Goal: Task Accomplishment & Management: Complete application form

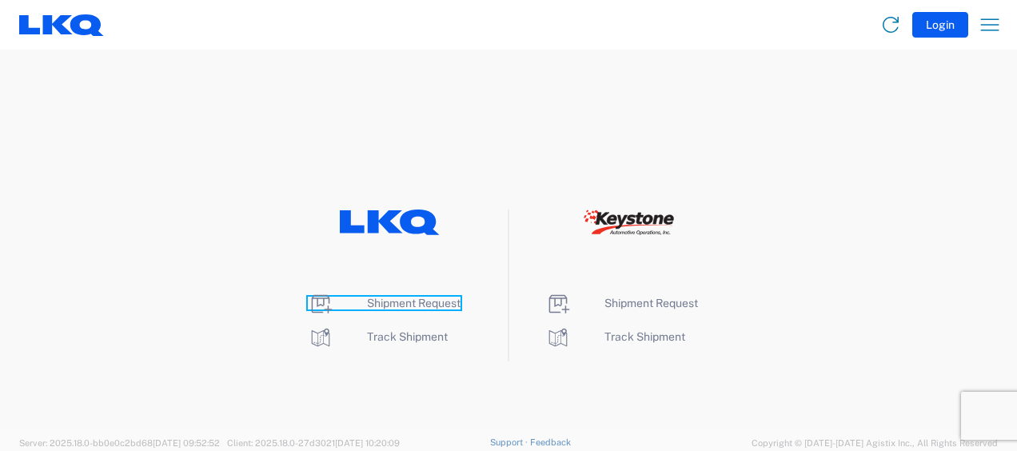
click at [453, 300] on span "Shipment Request" at bounding box center [414, 303] width 94 height 13
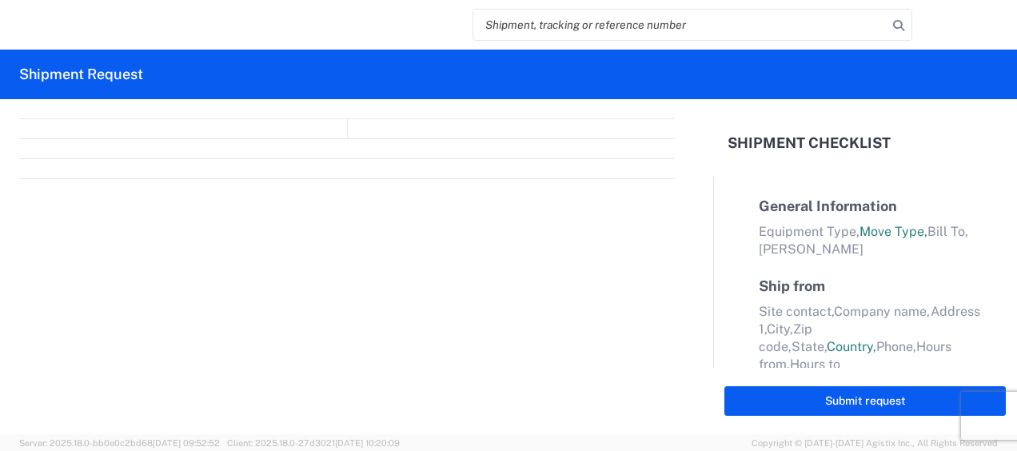
select select "FULL"
select select "LBS"
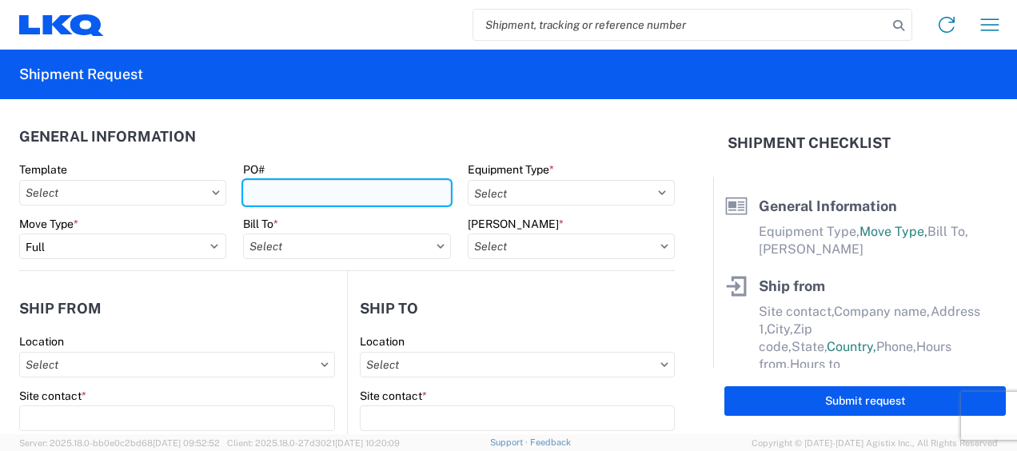
click at [278, 187] on input "PO#" at bounding box center [346, 193] width 207 height 26
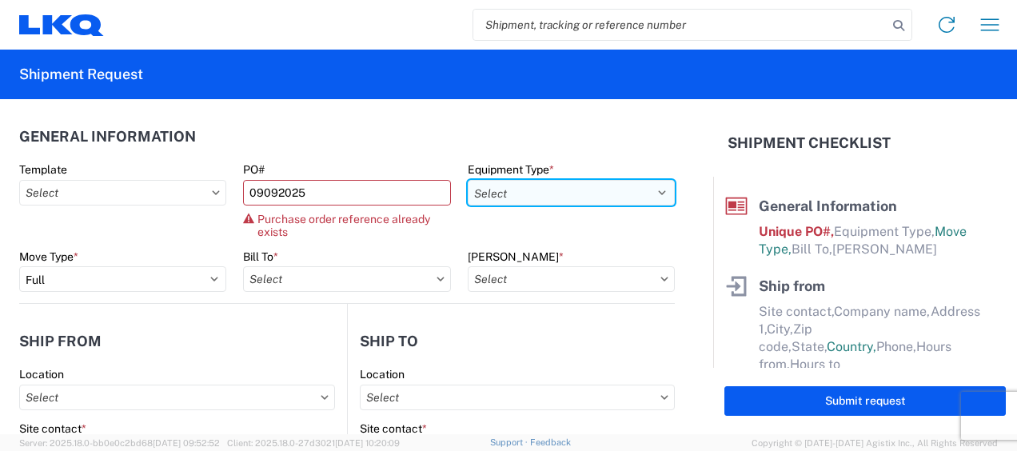
click at [502, 197] on select "Select 53’ Dry Van Flatbed Dropdeck (van) Lowboy (flatbed) Rail" at bounding box center [571, 193] width 207 height 26
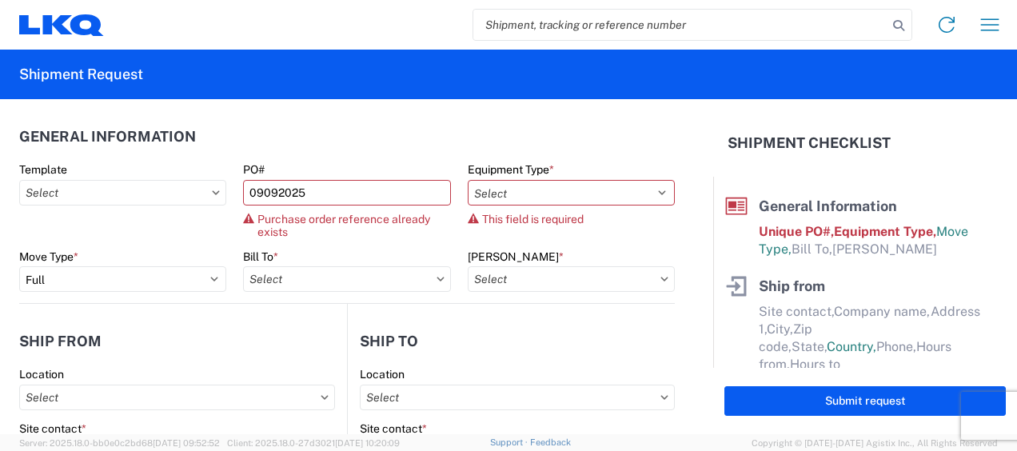
click at [357, 210] on div "PO# 09092025 Purchase order reference already exists" at bounding box center [346, 200] width 207 height 76
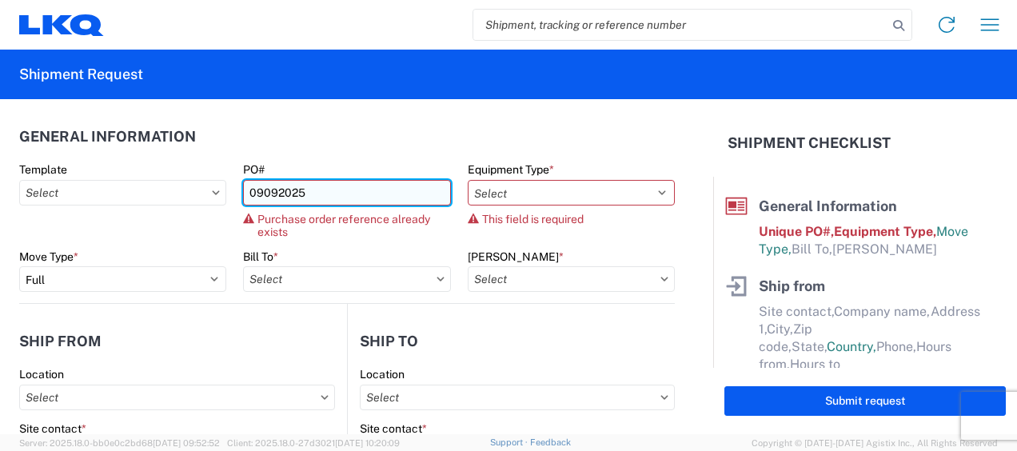
drag, startPoint x: 357, startPoint y: 210, endPoint x: 336, endPoint y: 195, distance: 25.8
click at [336, 195] on input "09092025" at bounding box center [346, 193] width 207 height 26
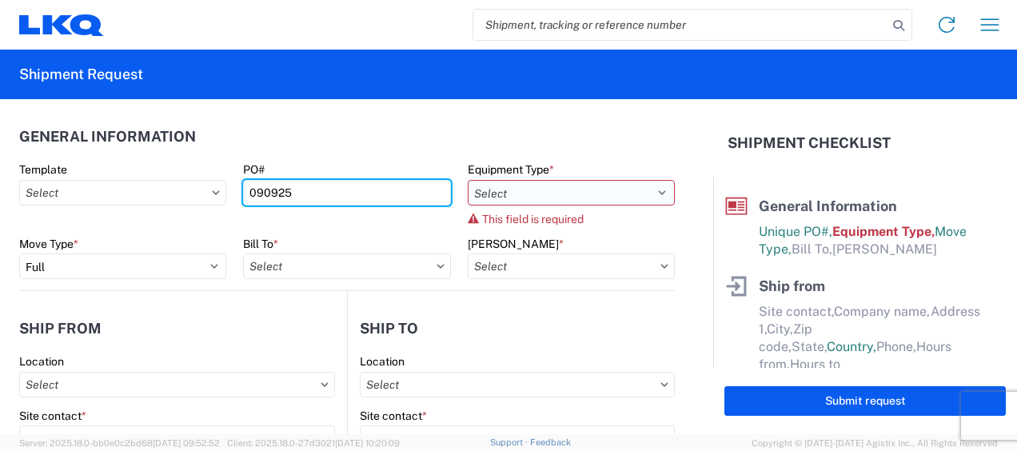
type input "090925"
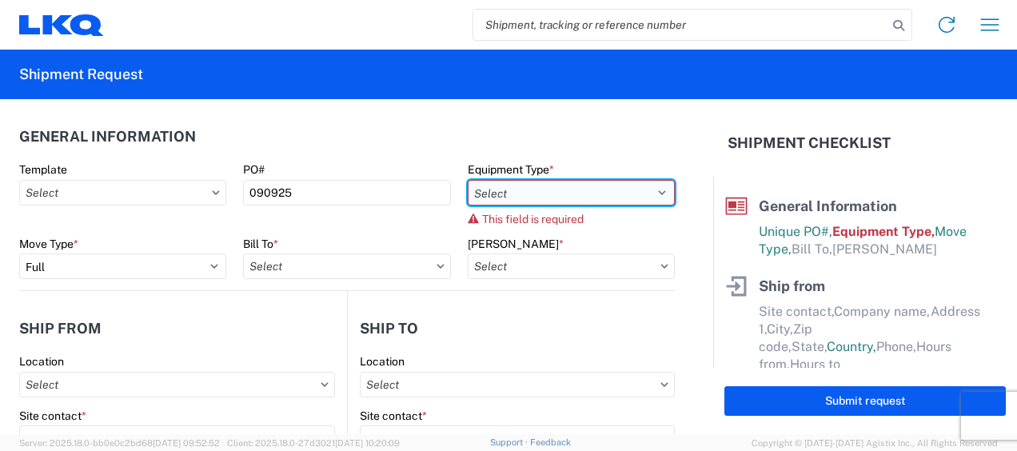
click at [515, 182] on select "Select 53’ Dry Van Flatbed Dropdeck (van) Lowboy (flatbed) Rail" at bounding box center [571, 193] width 207 height 26
select select "STDV"
click at [468, 180] on select "Select 53’ Dry Van Flatbed Dropdeck (van) Lowboy (flatbed) Rail" at bounding box center [571, 193] width 207 height 26
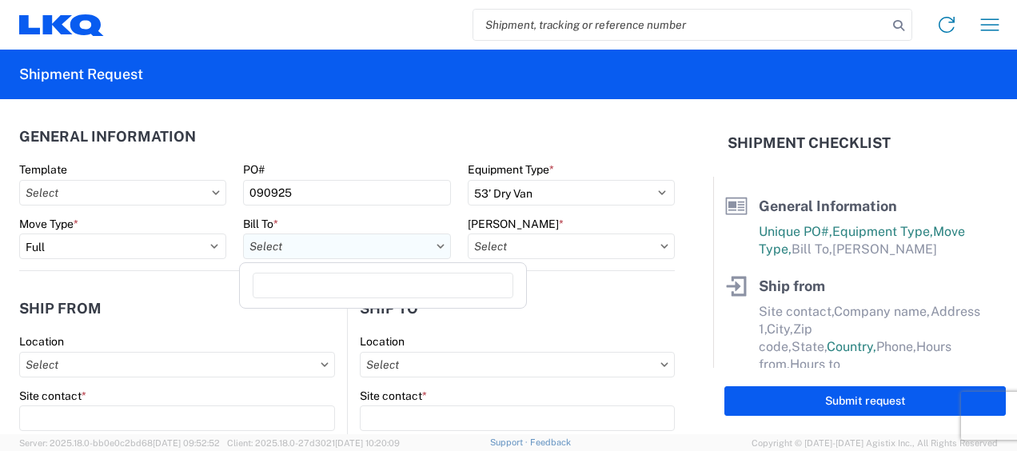
click at [277, 250] on input "Bill To *" at bounding box center [346, 247] width 207 height 26
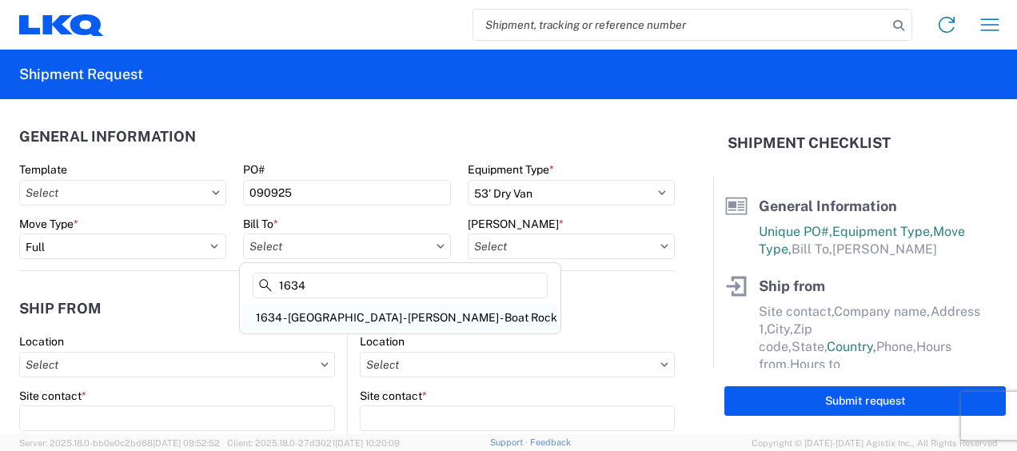
type input "1634"
click at [301, 318] on div "1634 - Atlanta - Knopf - Boat Rock" at bounding box center [400, 318] width 314 height 26
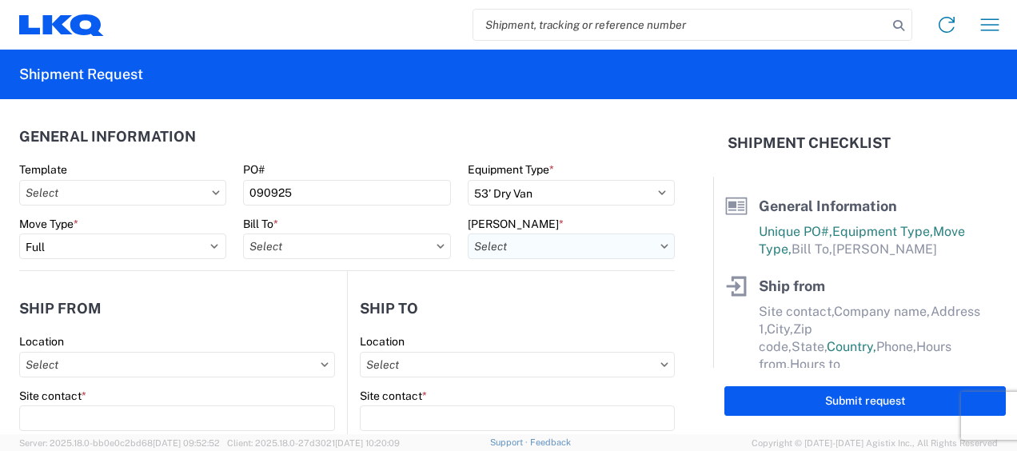
type input "1634 - Atlanta - Knopf - Boat Rock"
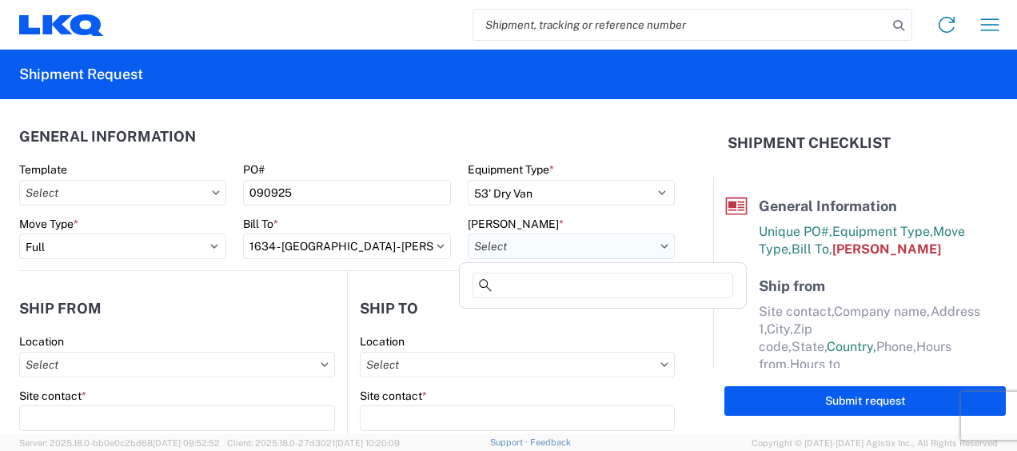
click at [517, 251] on input "Bill Code *" at bounding box center [571, 247] width 207 height 26
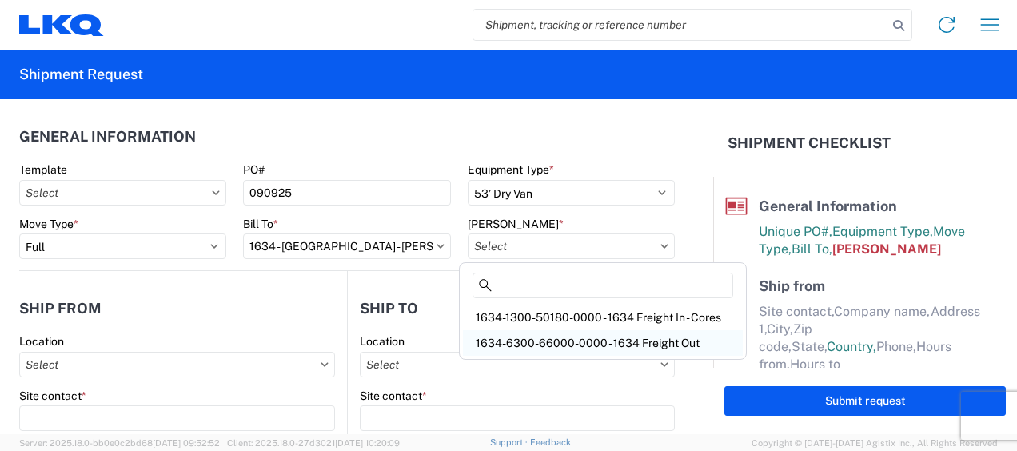
click at [574, 346] on div "1634-6300-66000-0000 - 1634 Freight Out" at bounding box center [603, 343] width 280 height 26
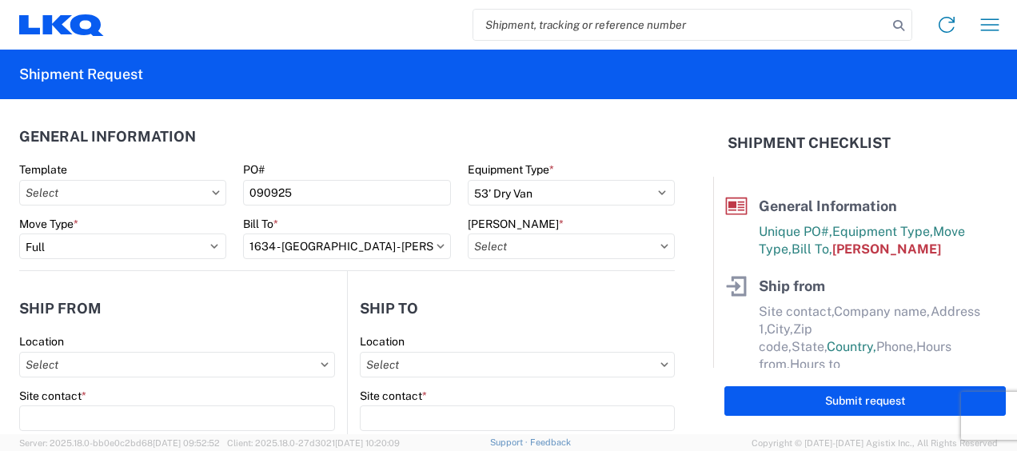
type input "1634-6300-66000-0000 - 1634 Freight Out"
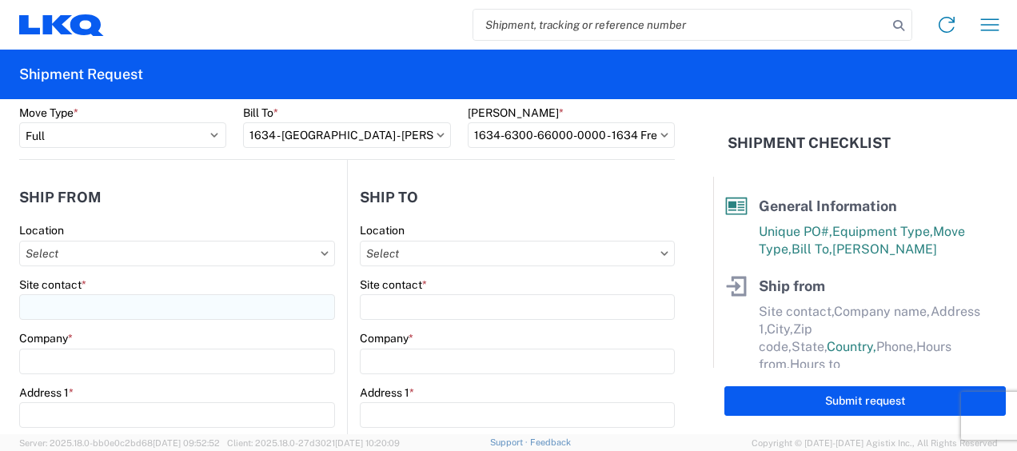
scroll to position [133, 0]
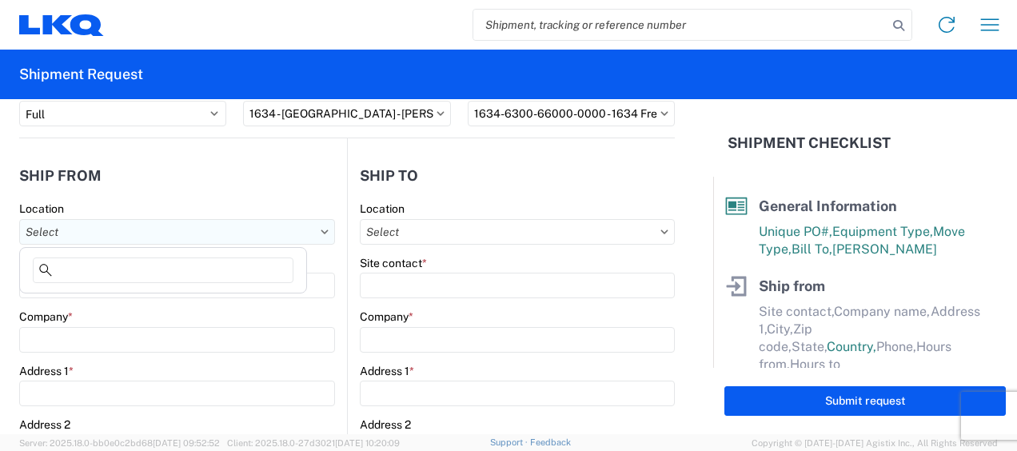
click at [122, 237] on input "Location" at bounding box center [177, 232] width 316 height 26
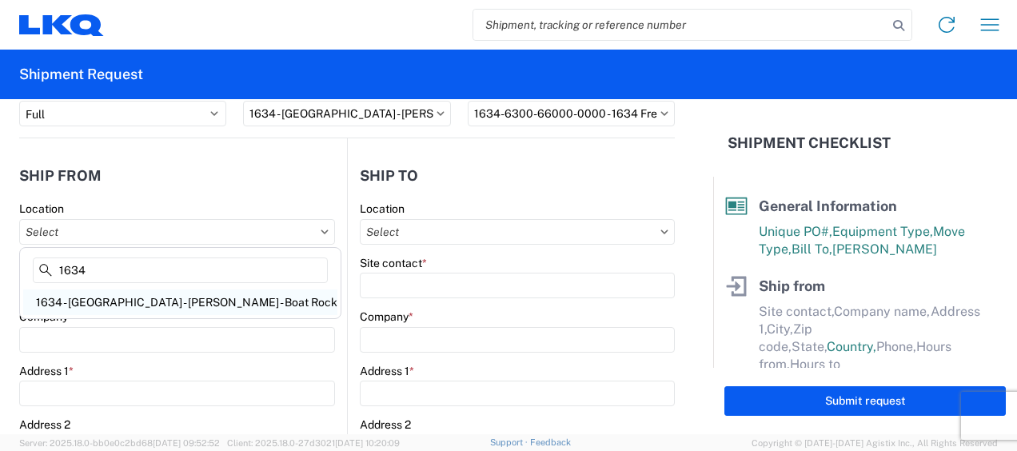
type input "1634"
drag, startPoint x: 106, startPoint y: 291, endPoint x: 97, endPoint y: 303, distance: 14.9
click at [106, 293] on div "1634 - Atlanta - Knopf - Boat Rock" at bounding box center [180, 303] width 314 height 26
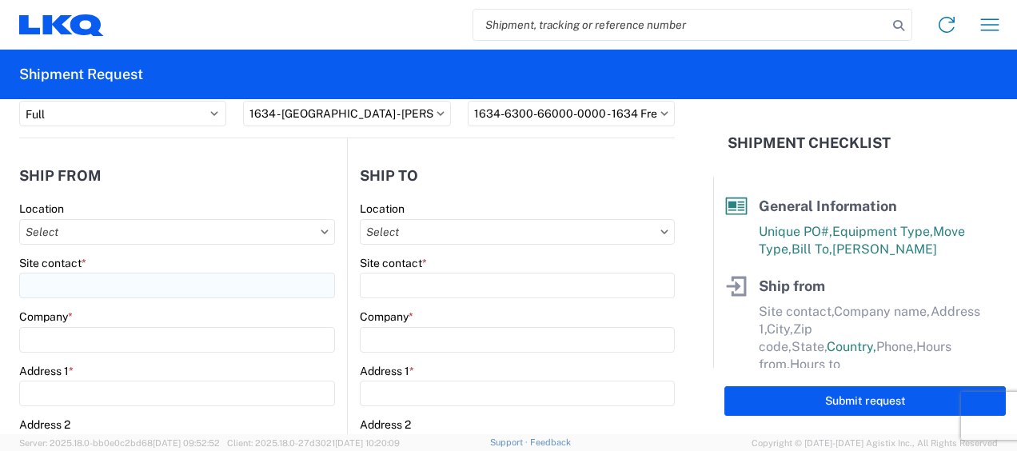
type input "1634 - Atlanta - Knopf - Boat Rock"
type input "LKQ Corporation"
type input "6320 Boat Rock Blvd SW"
type input "Atlanta"
type input "30336"
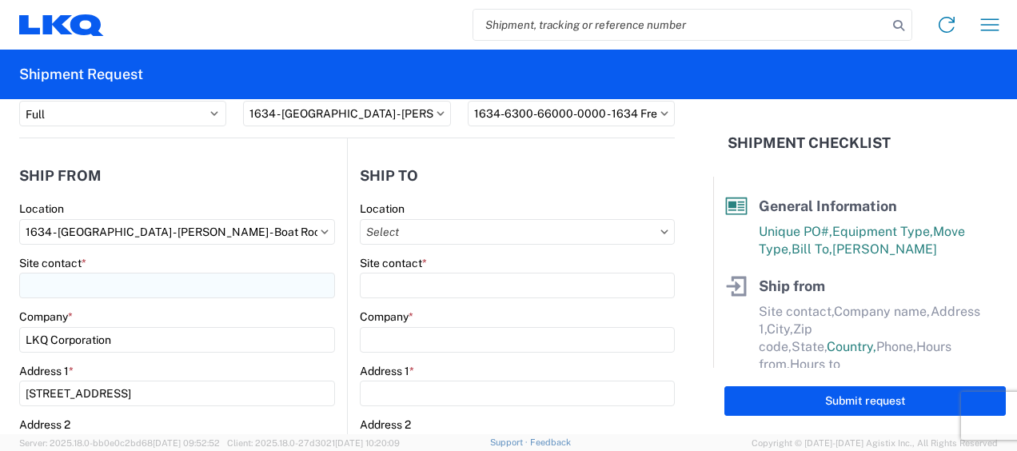
select select "GA"
select select "US"
type input "678-399-8501"
type input "00:00"
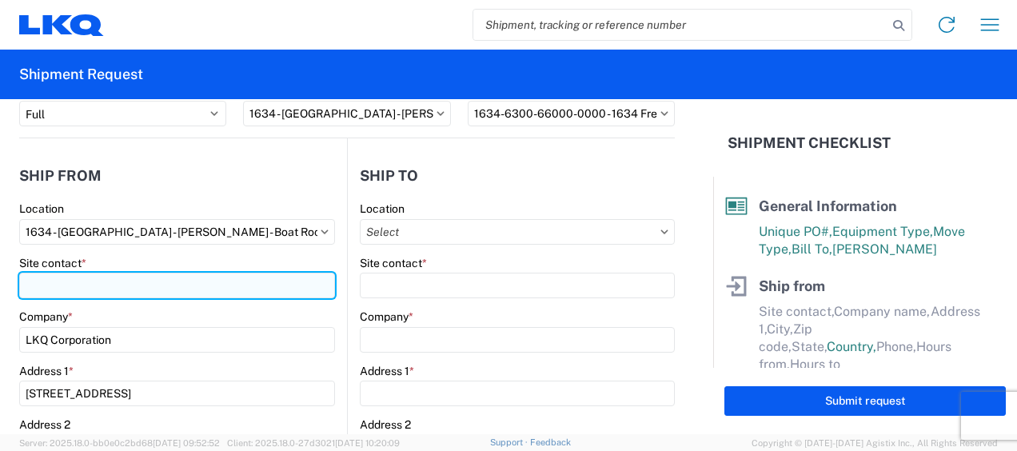
click at [113, 273] on input "Site contact *" at bounding box center [177, 286] width 316 height 26
type input "d"
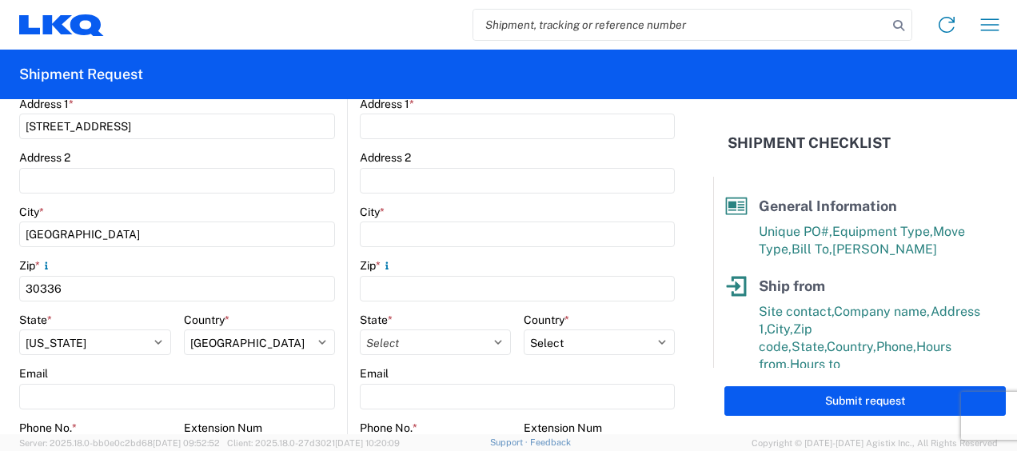
scroll to position [533, 0]
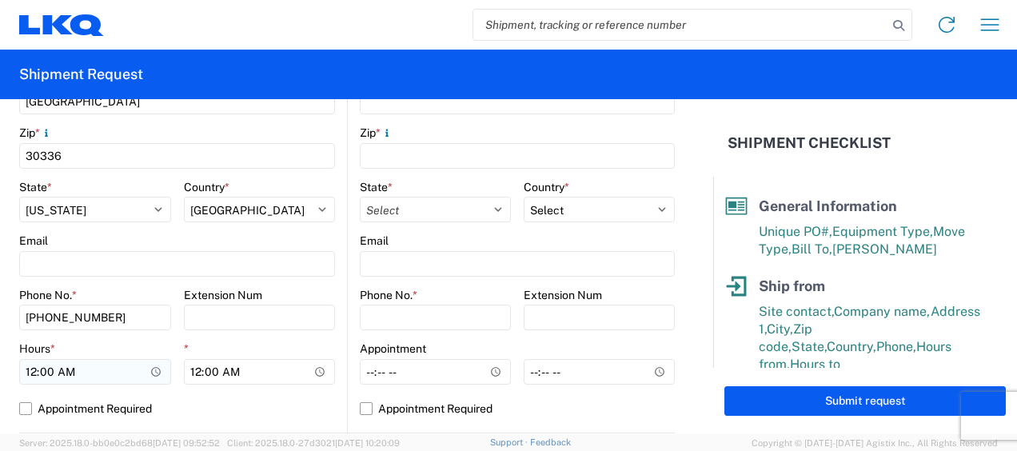
type input "David Crane"
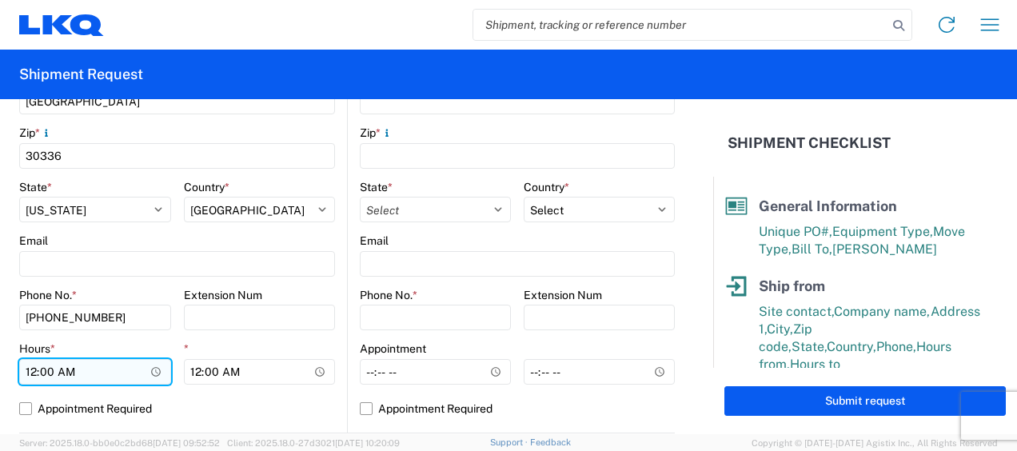
click at [30, 369] on input "00:00" at bounding box center [95, 372] width 152 height 26
type input "11:00"
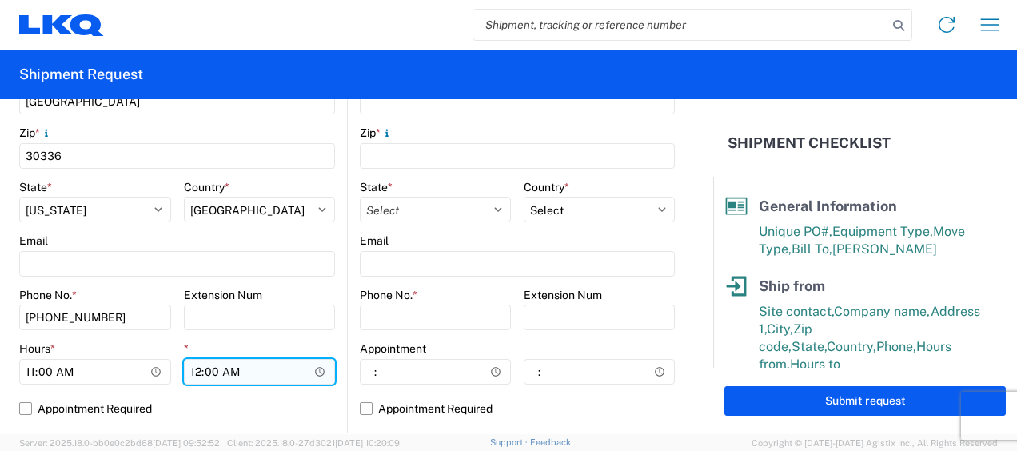
click at [189, 376] on input "00:00" at bounding box center [260, 372] width 152 height 26
type input "14:30"
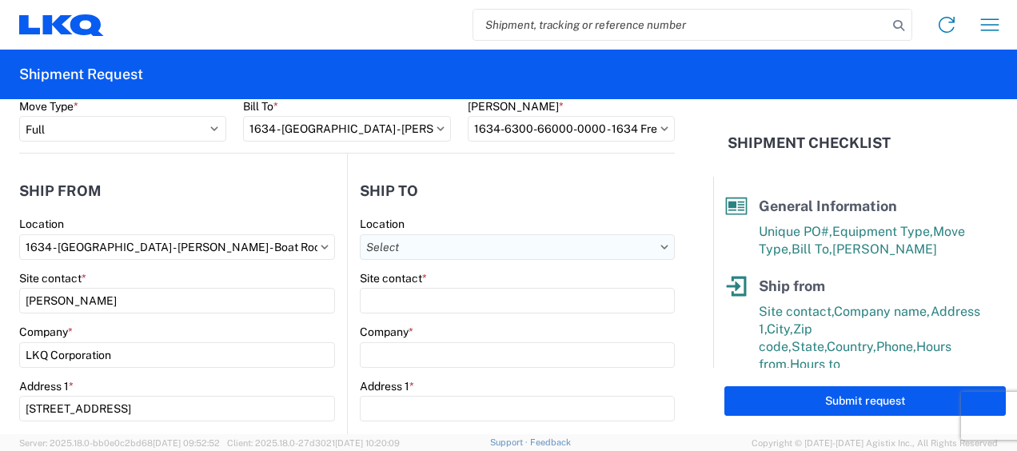
scroll to position [133, 0]
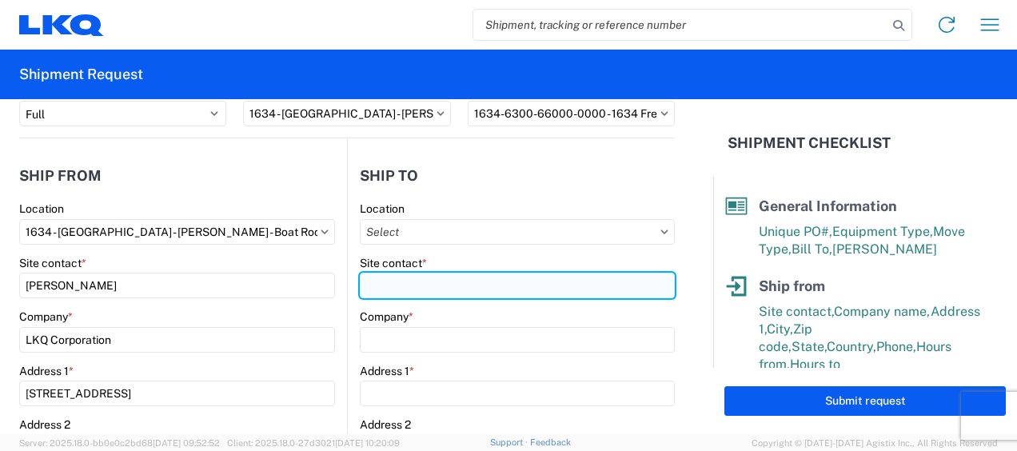
click at [407, 274] on input "Site contact *" at bounding box center [517, 286] width 315 height 26
type input "l"
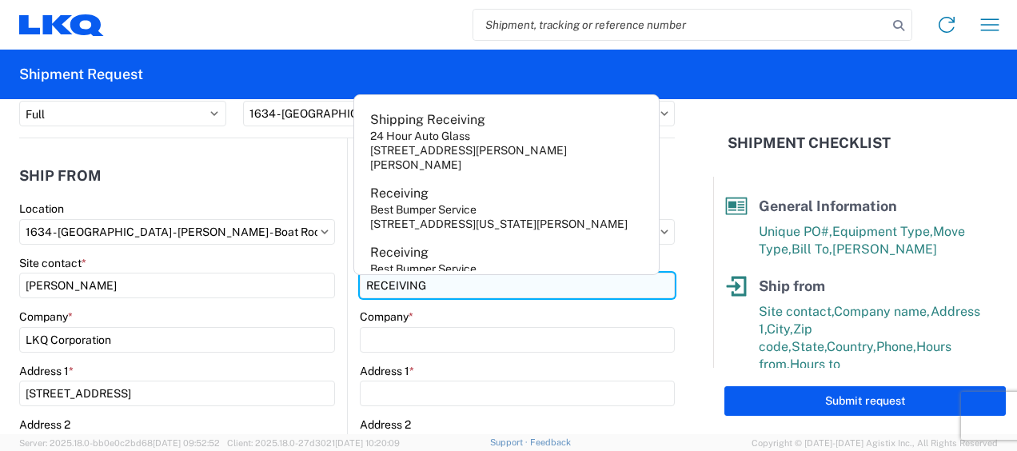
type input "RECEIVING"
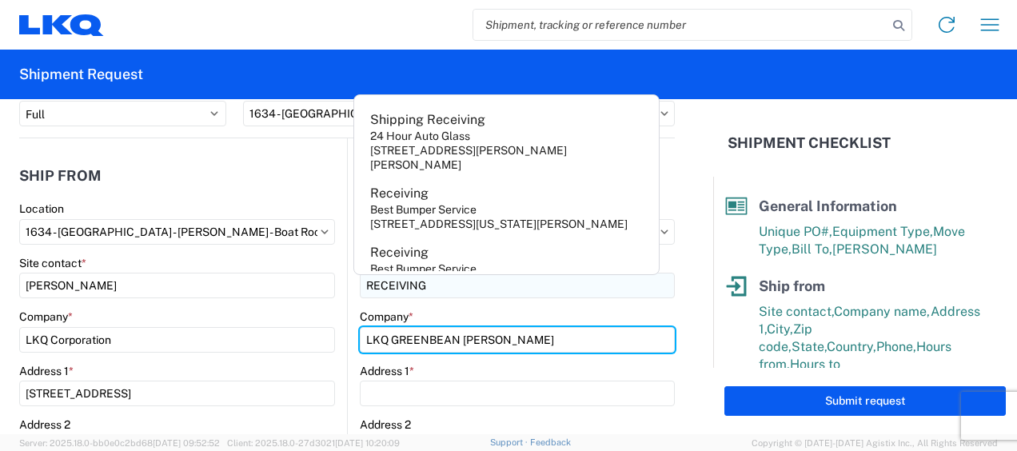
type input "LKQ GREENBEAN SANFORD"
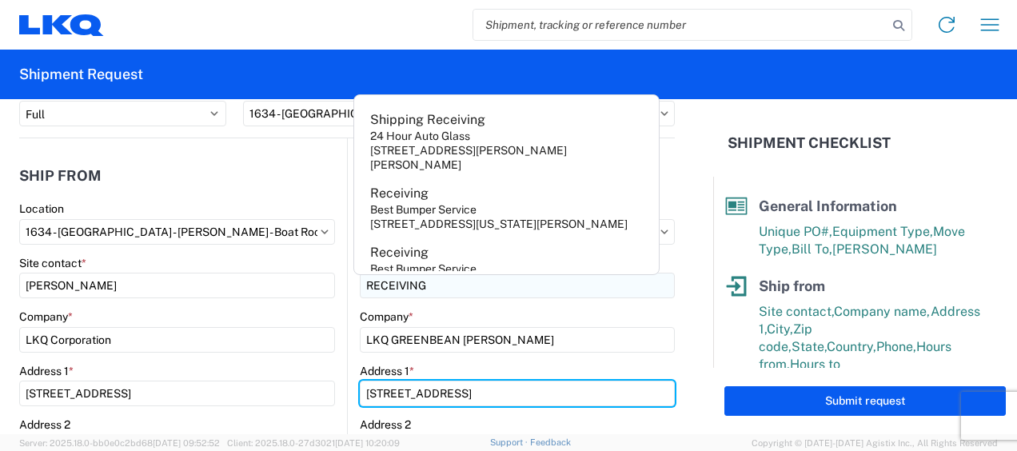
type input "905 J R INDUSTRIAL DR"
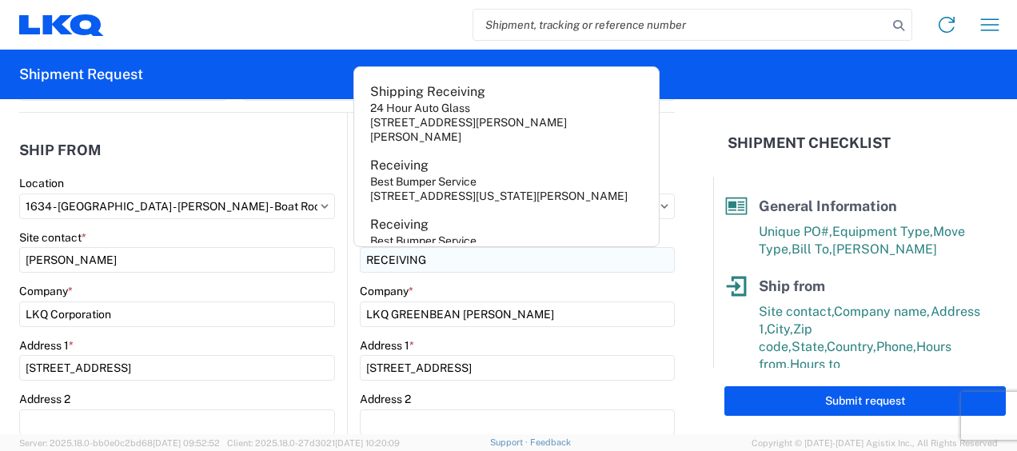
scroll to position [367, 0]
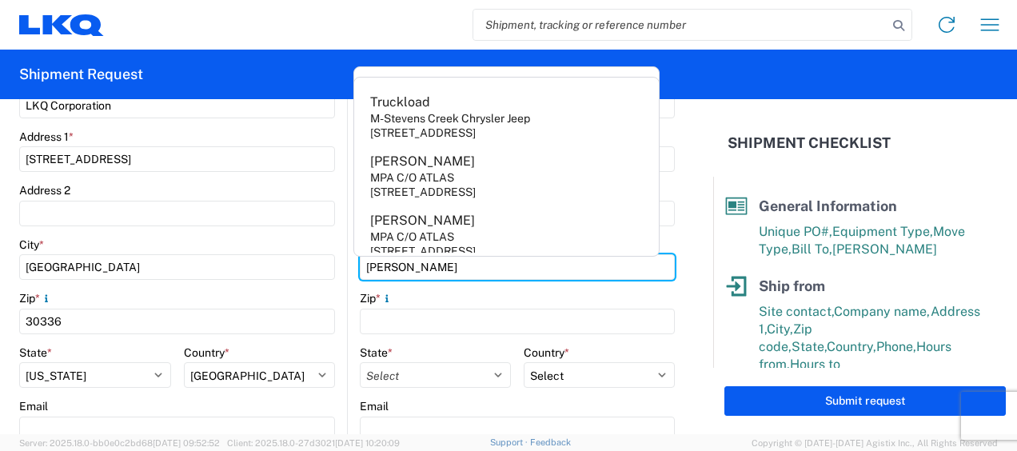
type input "SANFORD"
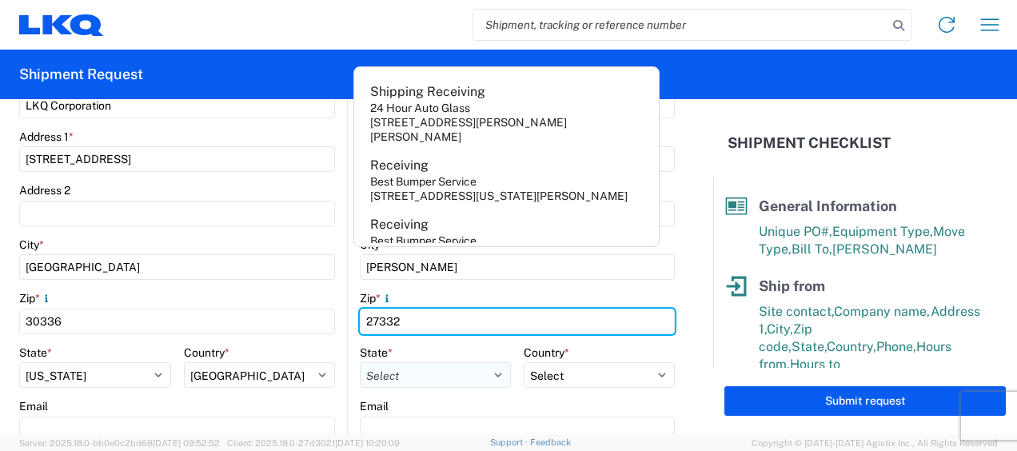
type input "27332"
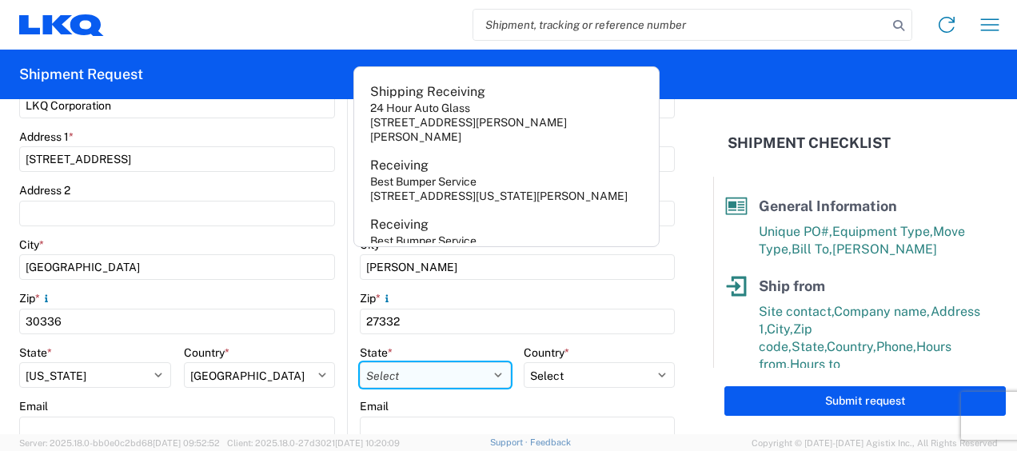
click at [485, 379] on select "Select Alabama Alaska Arizona Arkansas Armed Forces Americas Armed Forces Europ…" at bounding box center [435, 375] width 151 height 26
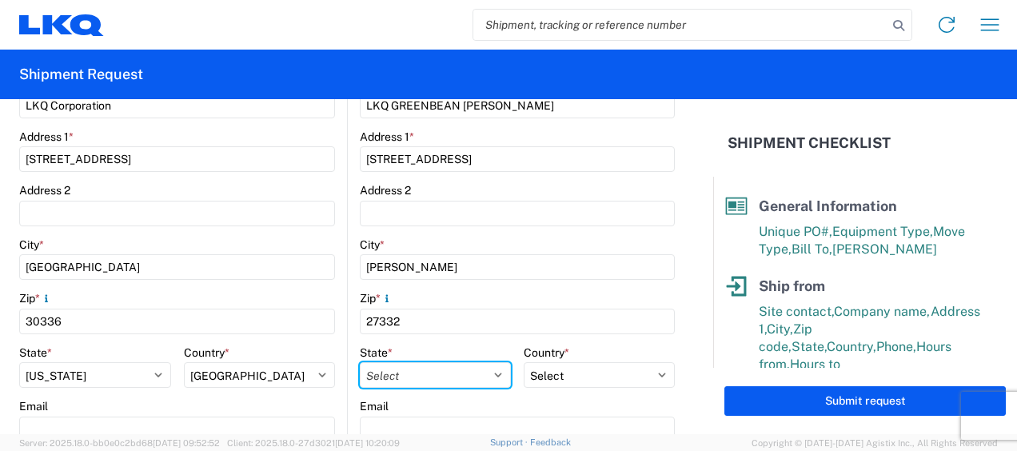
select select "NC"
click at [360, 362] on select "Select Alabama Alaska Arizona Arkansas Armed Forces Americas Armed Forces Europ…" at bounding box center [435, 375] width 151 height 26
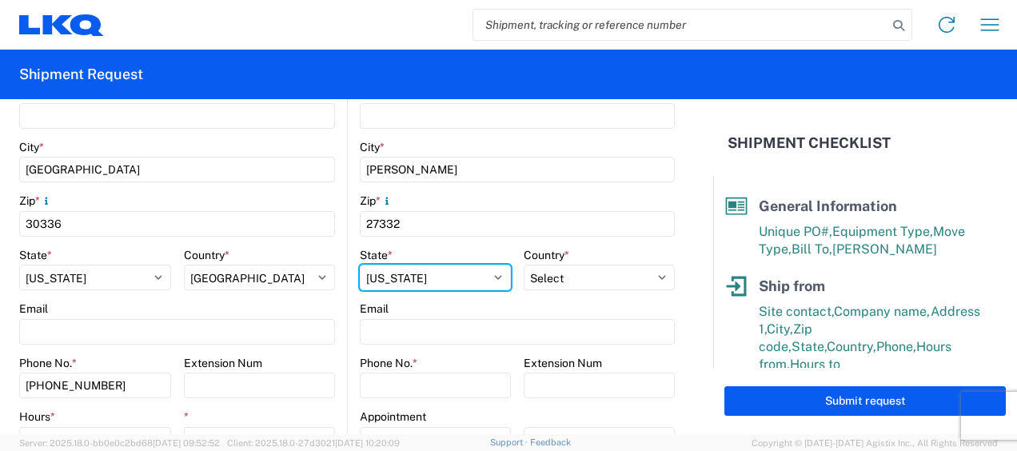
scroll to position [501, 0]
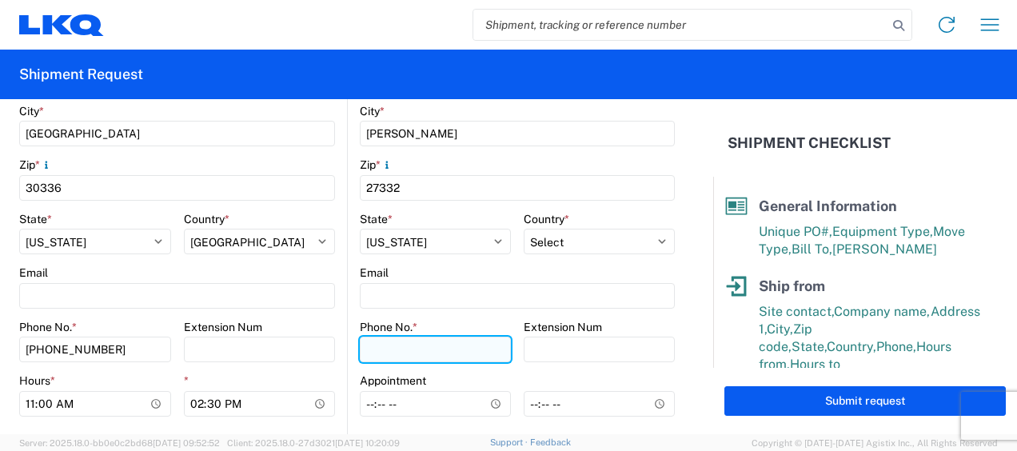
click at [395, 342] on input "Phone No. *" at bounding box center [435, 350] width 151 height 26
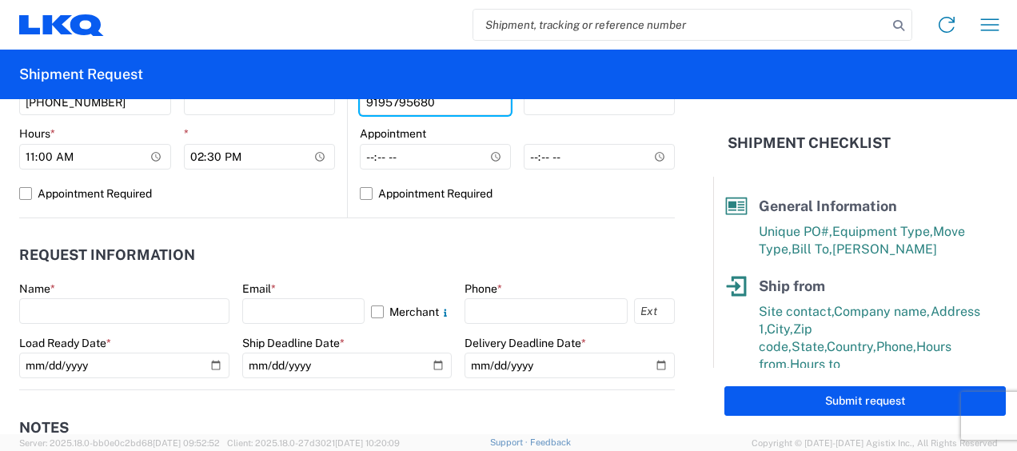
scroll to position [767, 0]
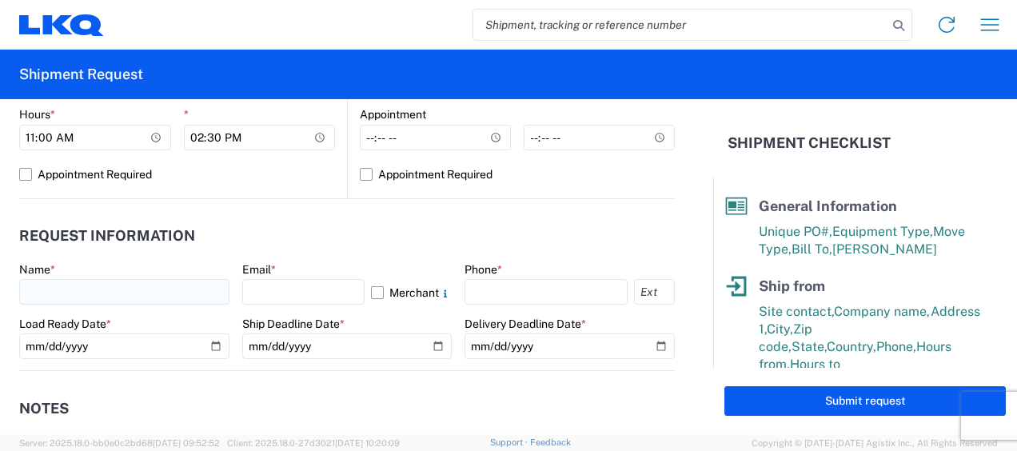
type input "9195795680"
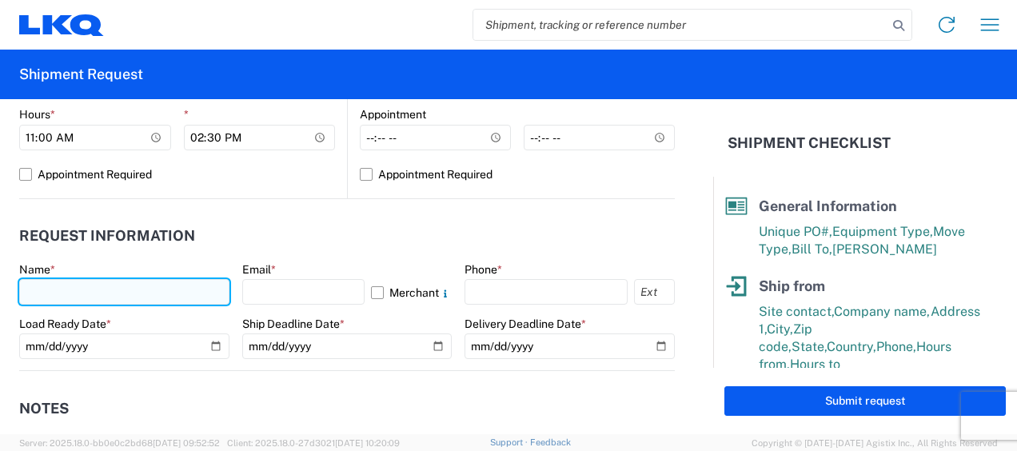
click at [173, 296] on input "text" at bounding box center [124, 292] width 210 height 26
type input "YOLANDA CUAPIO CORONEL"
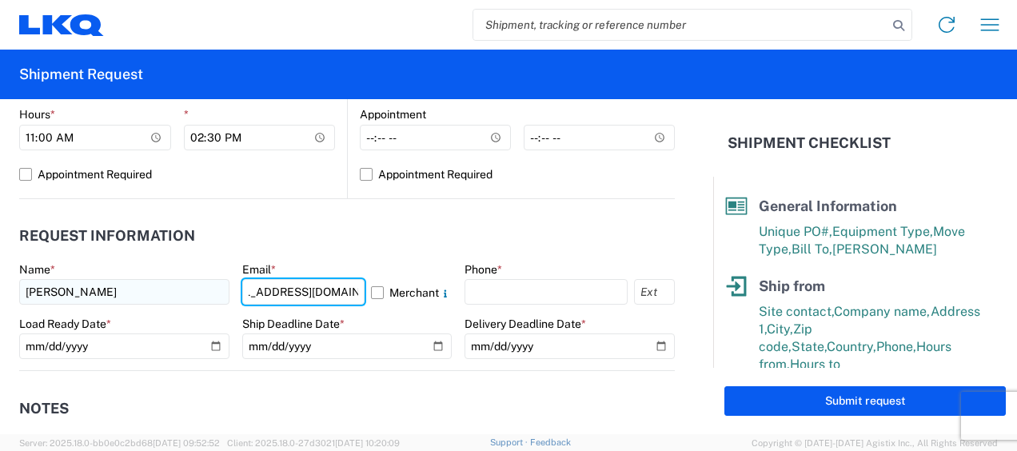
scroll to position [0, 46]
type input "ycuapiocoronel@lkqcorp.com"
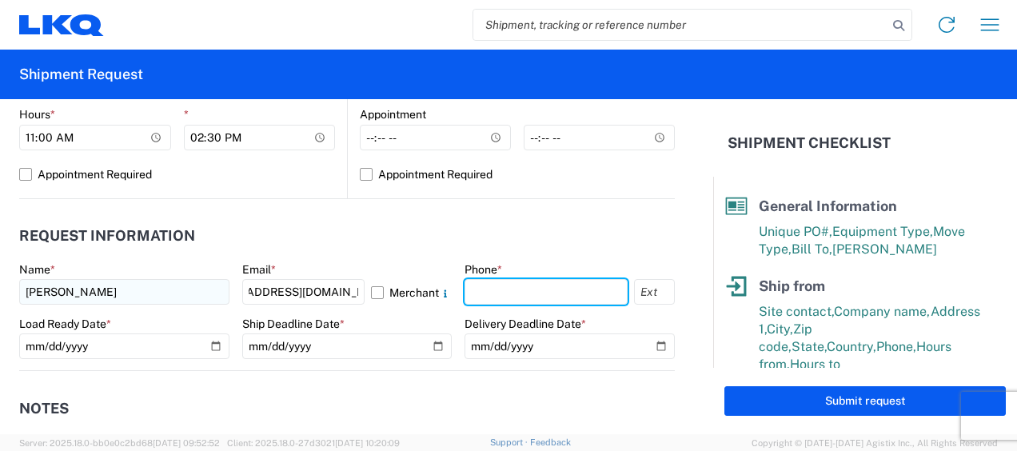
scroll to position [0, 0]
type input "6783998501"
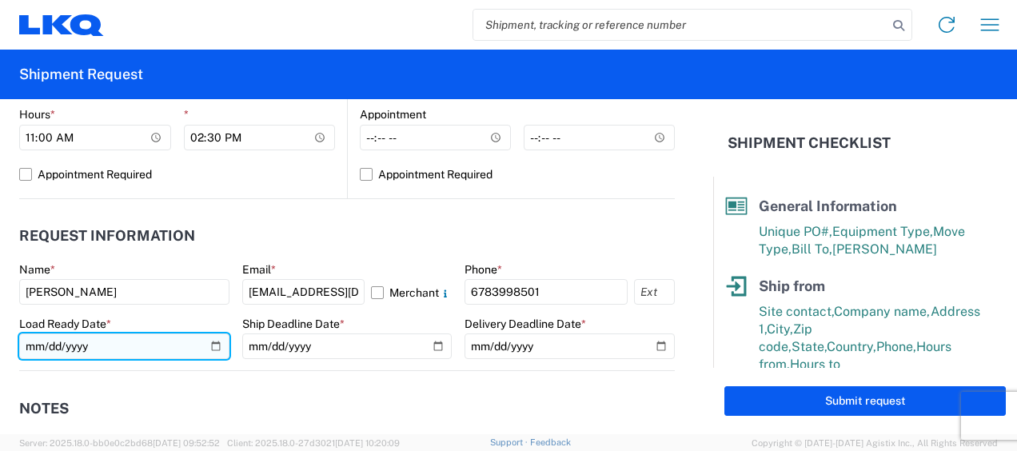
click at [207, 349] on input "date" at bounding box center [124, 347] width 210 height 26
type input "2025-09-10"
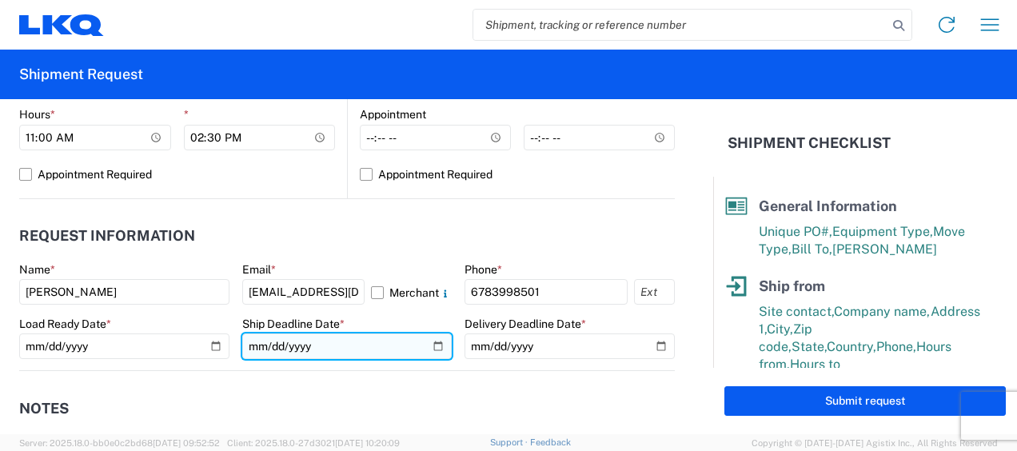
click at [427, 345] on input "date" at bounding box center [347, 347] width 210 height 26
click at [432, 350] on input "2025-09-17" at bounding box center [347, 347] width 210 height 26
type input "2025-09-10"
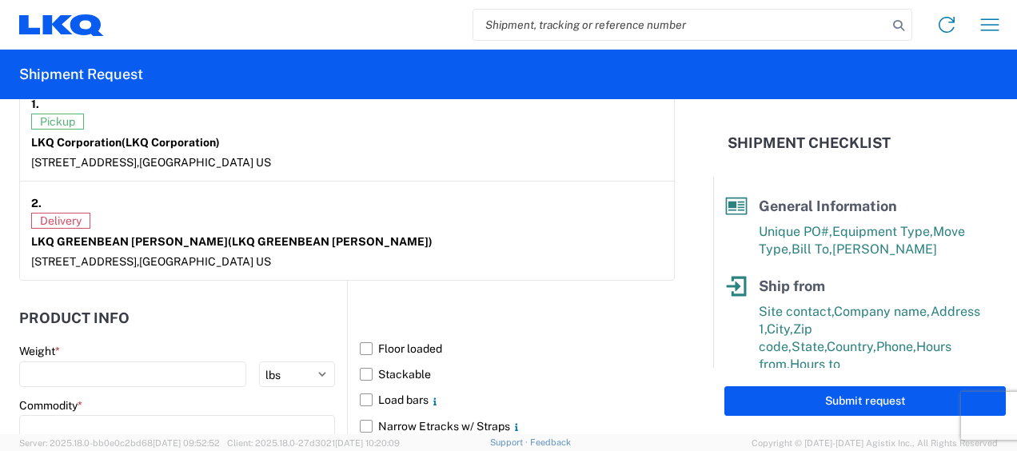
scroll to position [1300, 0]
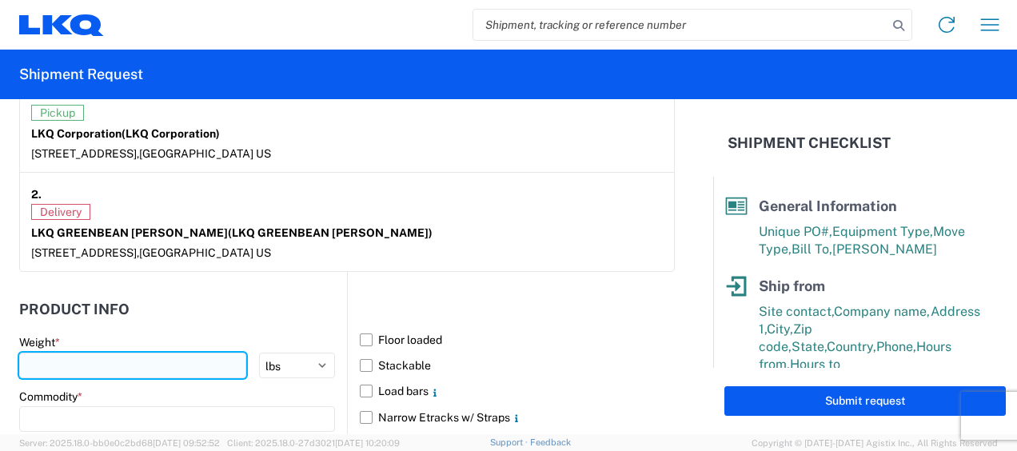
click at [78, 354] on input "number" at bounding box center [132, 366] width 227 height 26
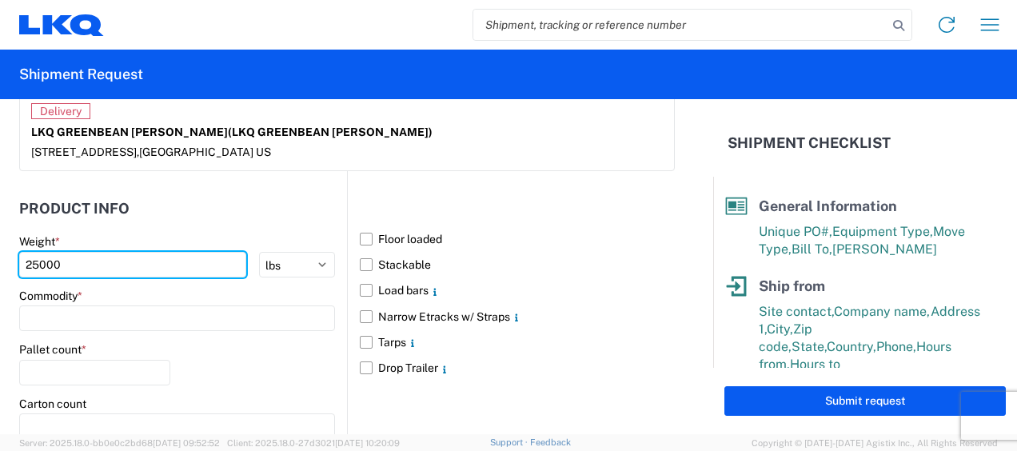
scroll to position [1433, 0]
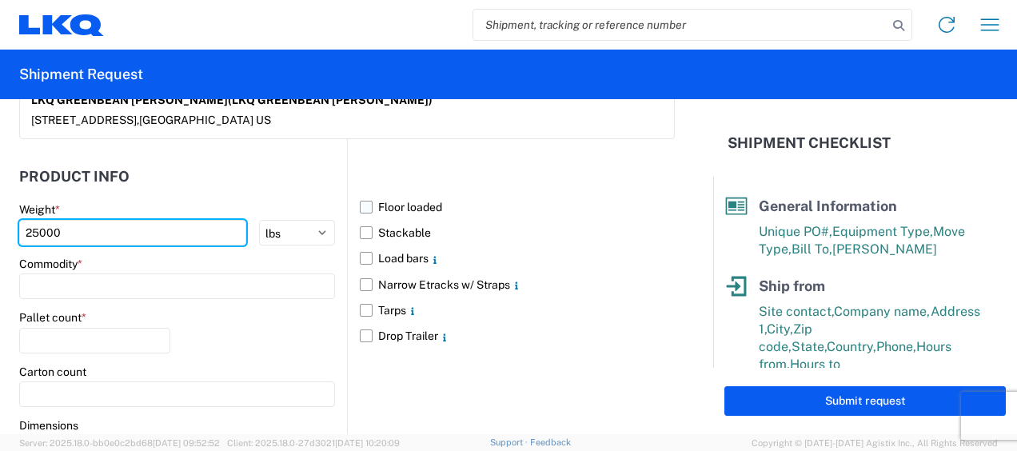
type input "25000"
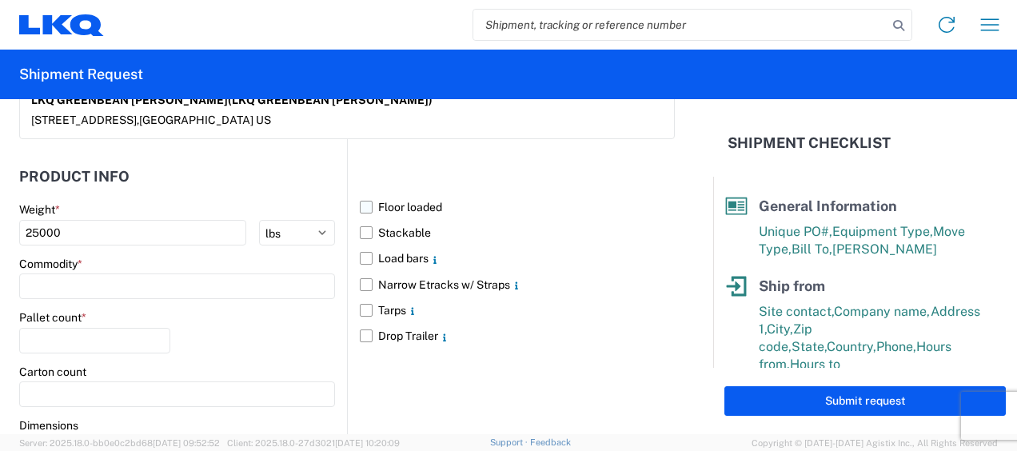
click at [362, 204] on label "Floor loaded" at bounding box center [517, 207] width 315 height 26
click at [0, 0] on input "Floor loaded" at bounding box center [0, 0] width 0 height 0
click at [95, 282] on input at bounding box center [177, 287] width 316 height 26
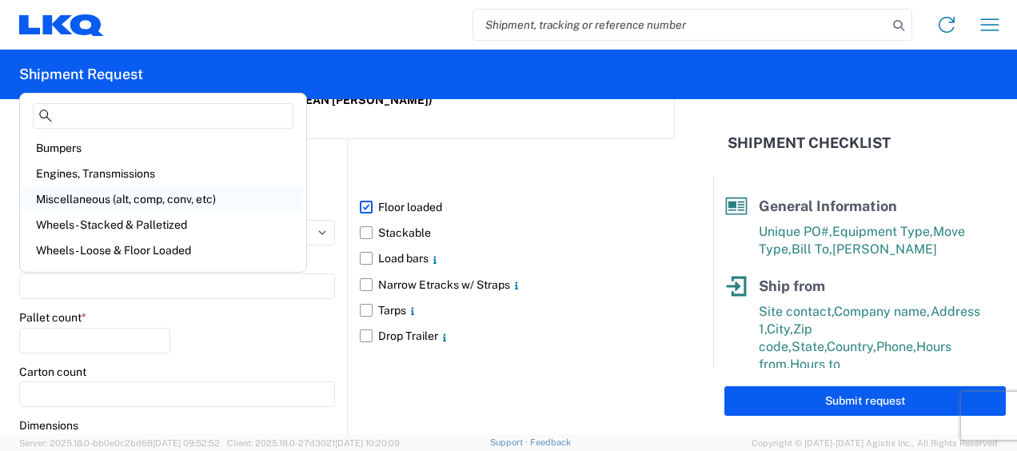
click at [239, 201] on div "Miscellaneous (alt, comp, conv, etc)" at bounding box center [163, 199] width 280 height 26
type input "Miscellaneous (alt, comp, conv, etc)"
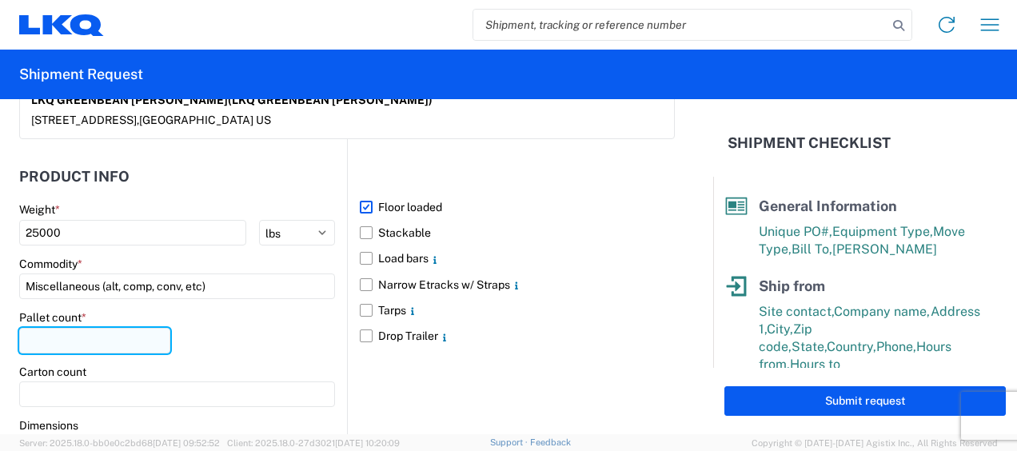
click at [90, 330] on input "number" at bounding box center [94, 341] width 151 height 26
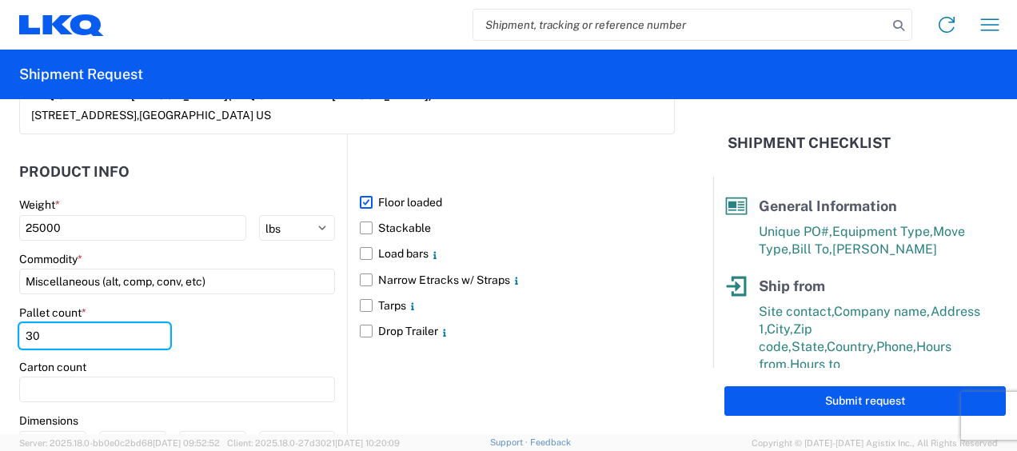
scroll to position [1578, 0]
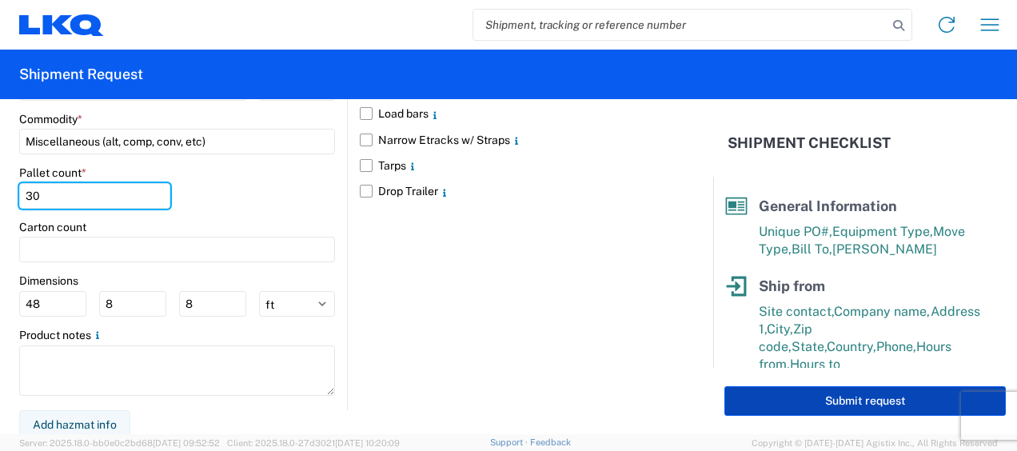
type input "30"
click at [827, 400] on button "Submit request" at bounding box center [866, 401] width 282 height 30
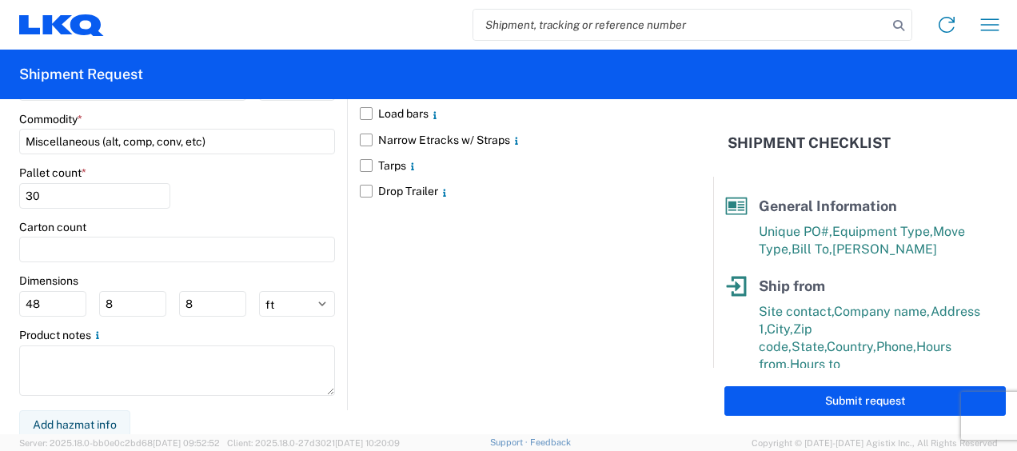
select select "GA"
select select "US"
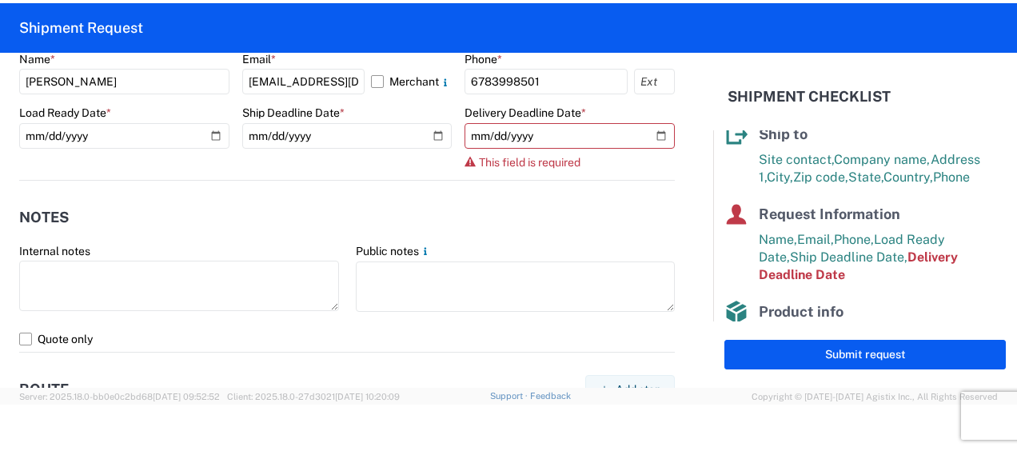
scroll to position [798, 0]
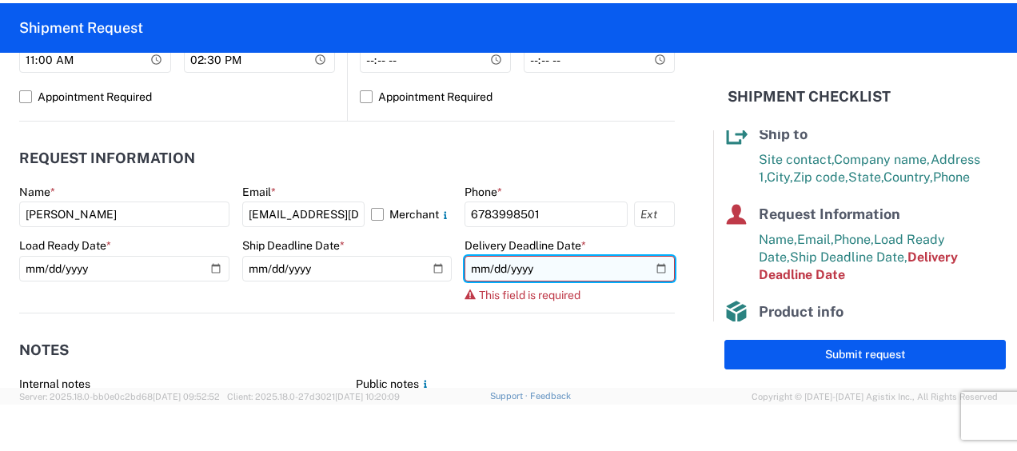
click at [560, 272] on input "date" at bounding box center [570, 269] width 210 height 26
click at [650, 261] on input "date" at bounding box center [570, 269] width 210 height 26
type input "2025-09-10"
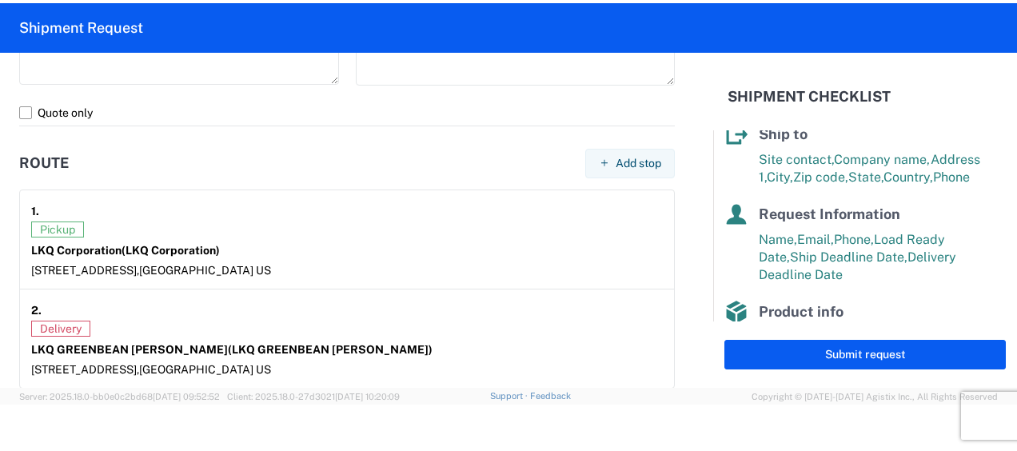
scroll to position [1464, 0]
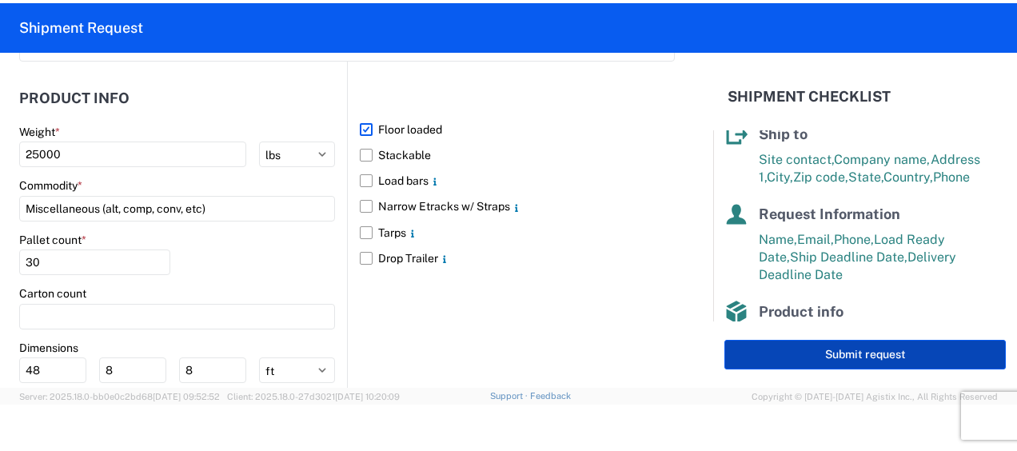
click at [888, 355] on button "Submit request" at bounding box center [866, 355] width 282 height 30
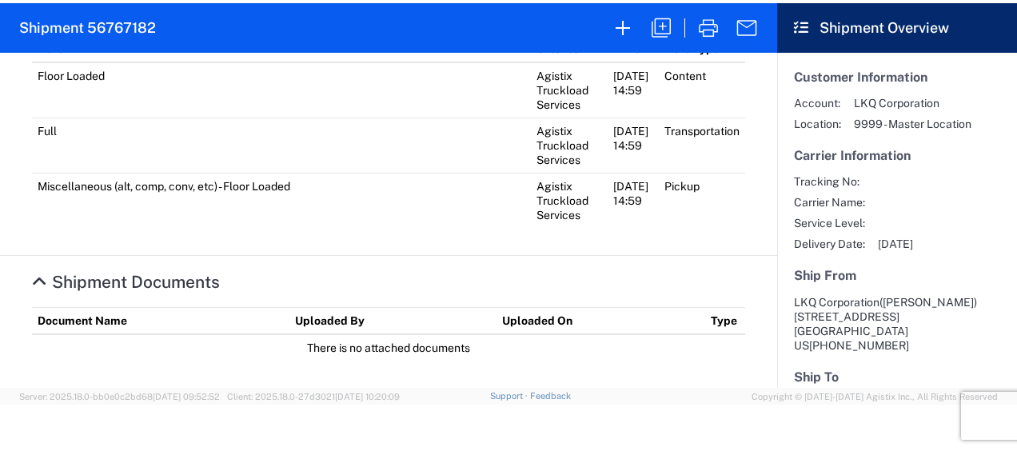
scroll to position [1066, 0]
